Goal: Ask a question

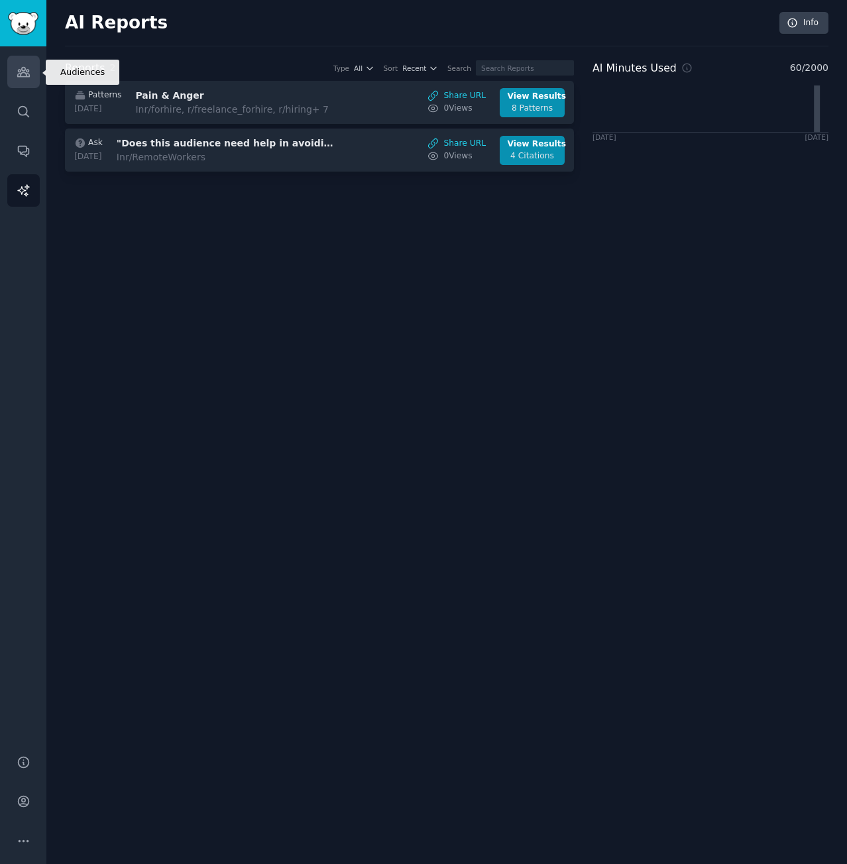
click at [18, 65] on icon "Sidebar" at bounding box center [24, 72] width 14 height 14
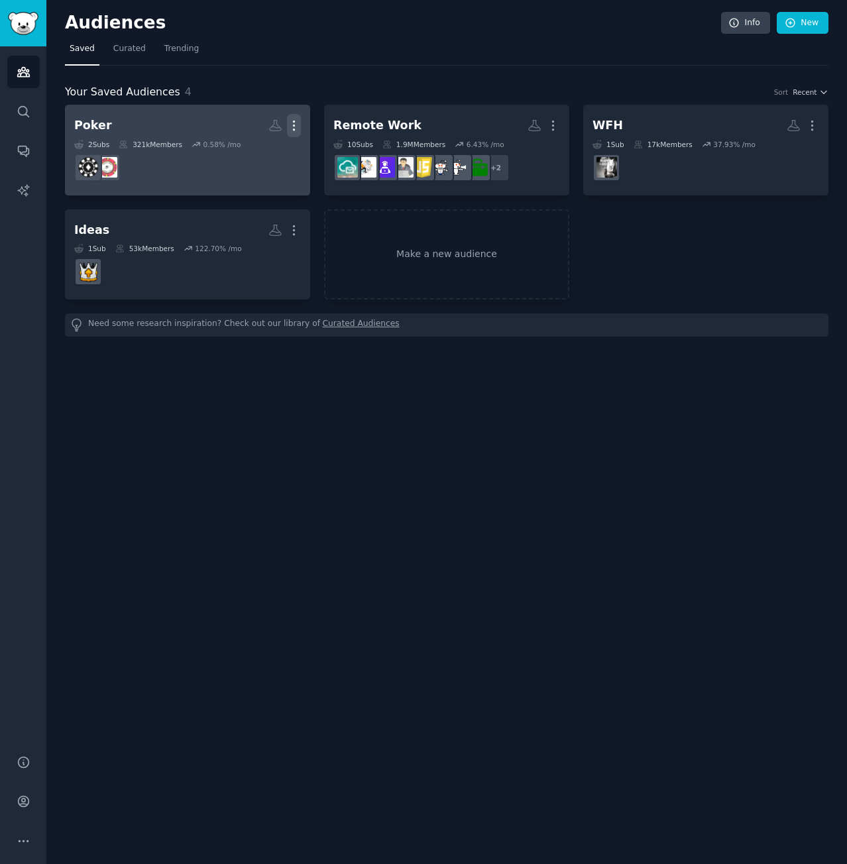
click at [299, 120] on icon "button" at bounding box center [294, 126] width 14 height 14
click at [286, 165] on dd at bounding box center [187, 167] width 227 height 37
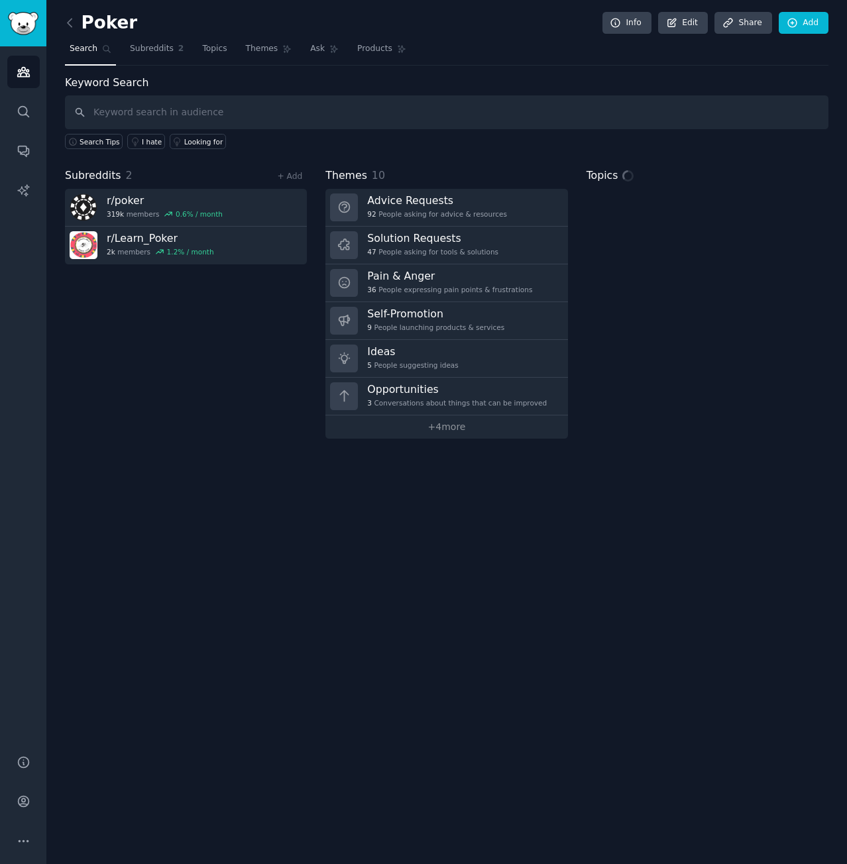
click at [5, 72] on div "Audiences Search Conversations AI Reports" at bounding box center [23, 392] width 46 height 693
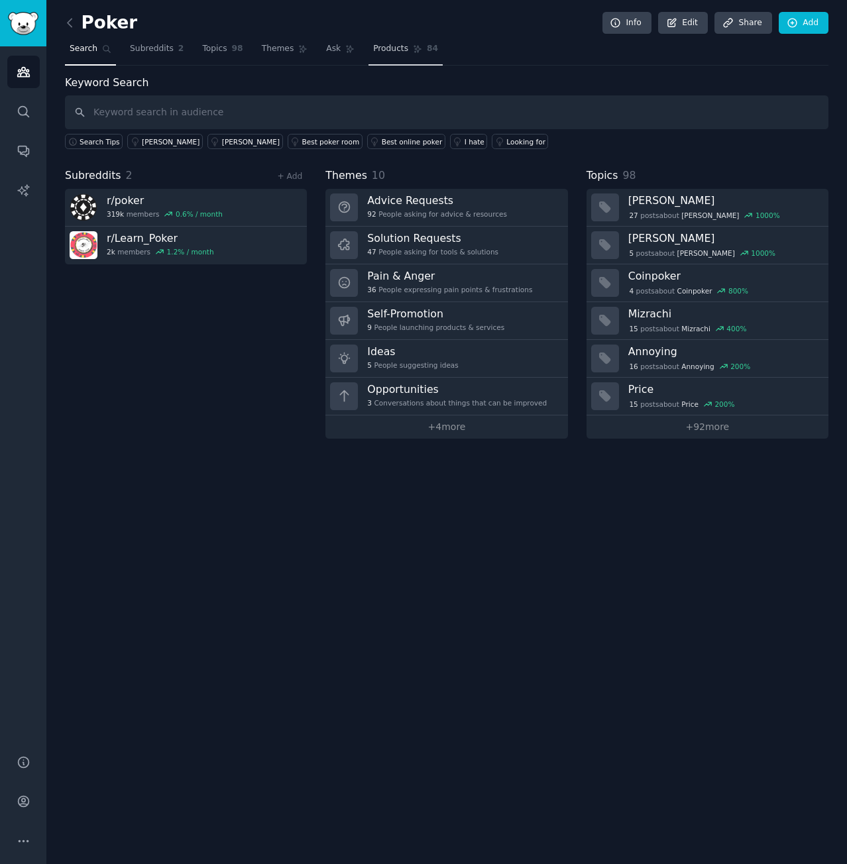
click at [377, 51] on span "Products" at bounding box center [390, 49] width 35 height 12
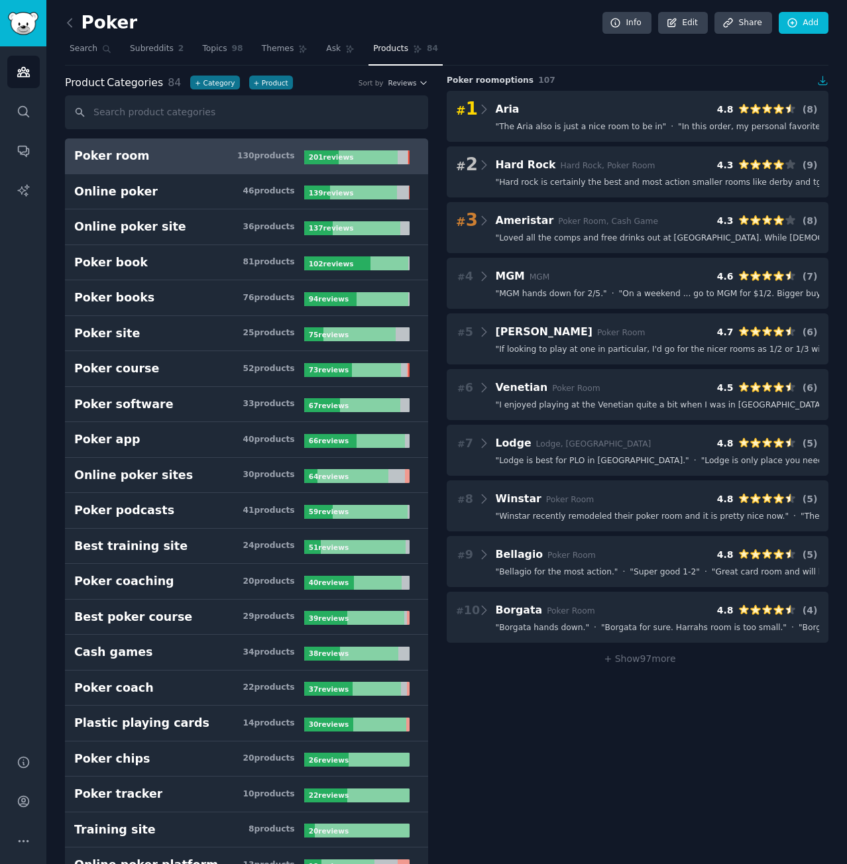
click at [303, 51] on nav "Search Subreddits 2 Topics 98 Themes Ask Products 84" at bounding box center [446, 51] width 763 height 27
click at [326, 48] on span "Ask" at bounding box center [333, 49] width 15 height 12
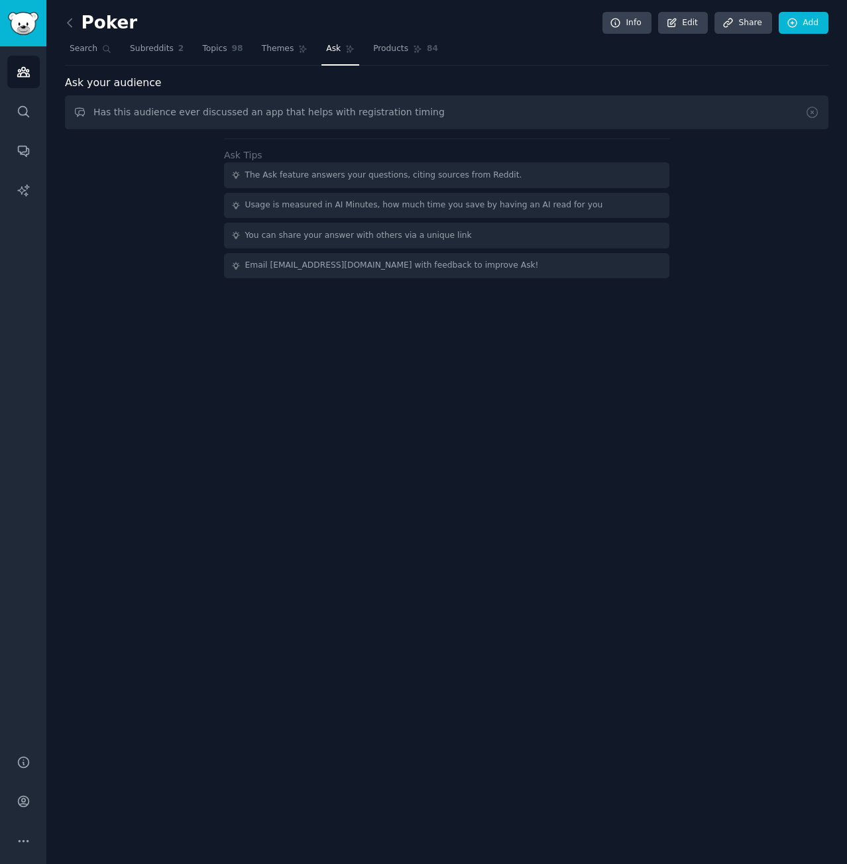
type input "Has this audience ever discussed an app that helps with registration timing"
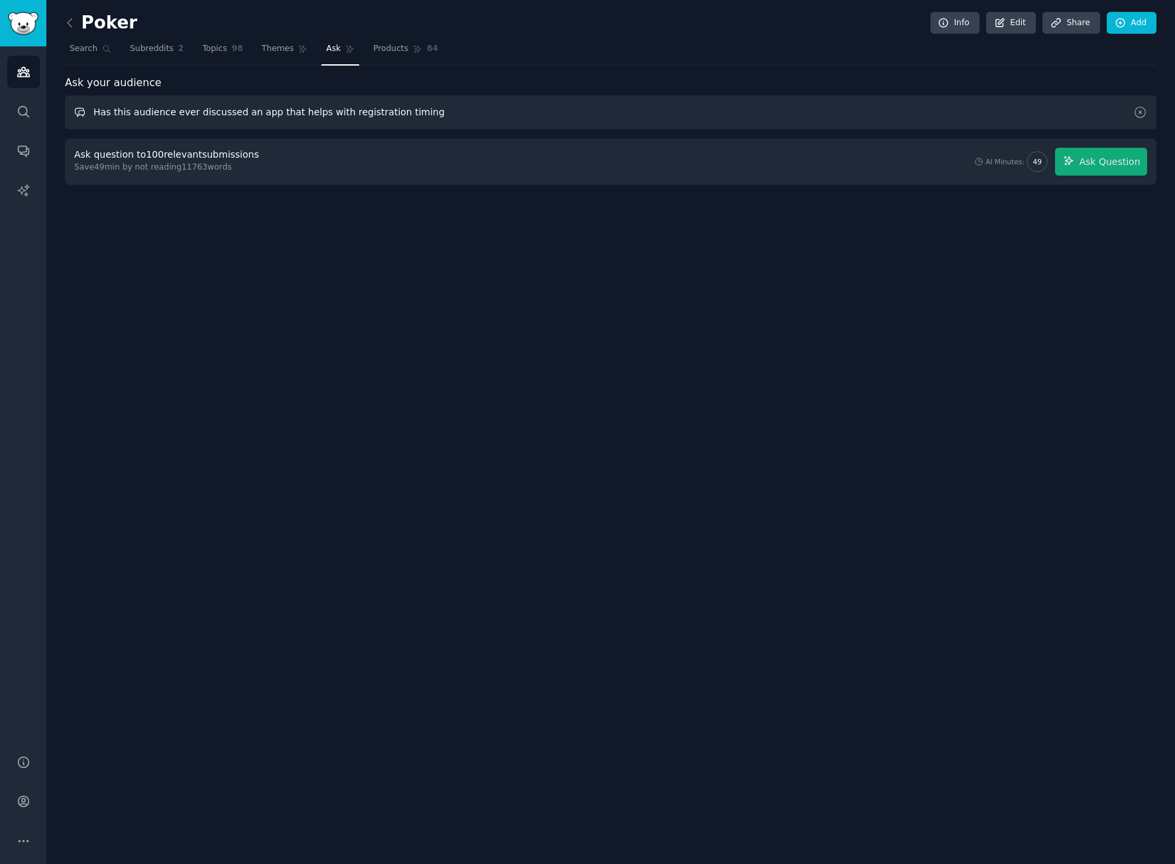
click at [846, 119] on input "Has this audience ever discussed an app that helps with registration timing" at bounding box center [611, 112] width 1092 height 34
click at [846, 168] on span "Ask Question" at bounding box center [1109, 162] width 61 height 14
